Goal: Find specific page/section: Find specific page/section

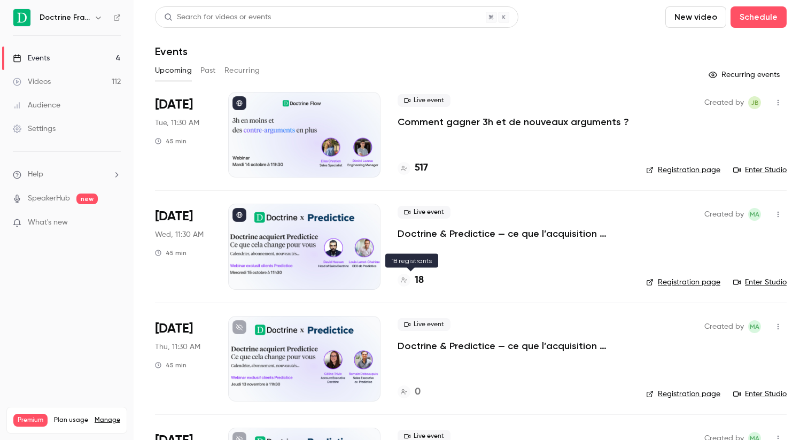
click at [421, 281] on h4 "18" at bounding box center [419, 280] width 9 height 14
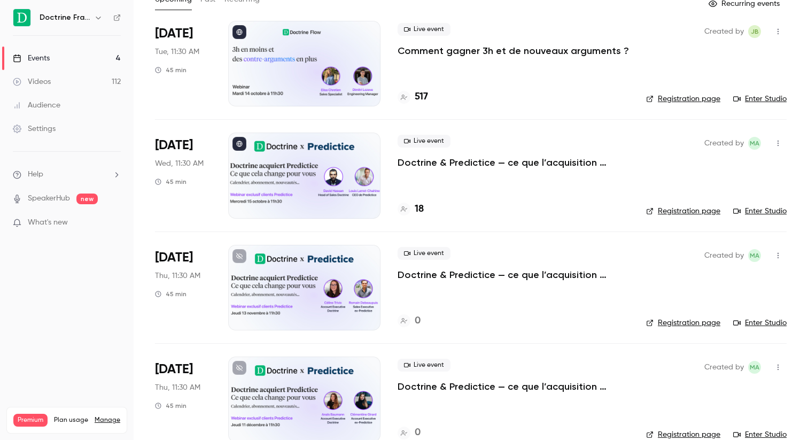
scroll to position [39, 0]
